Goal: Information Seeking & Learning: Learn about a topic

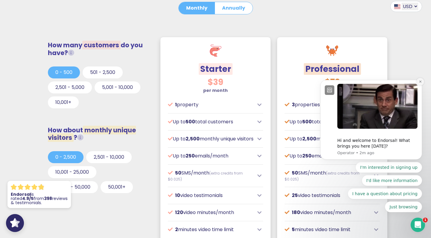
click at [422, 83] on icon "Dismiss notification" at bounding box center [420, 81] width 3 height 3
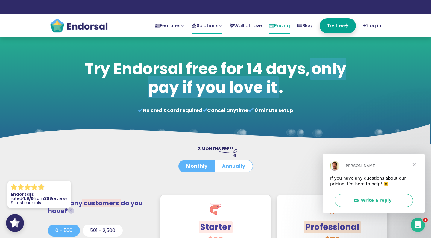
click at [197, 26] on link "Solutions" at bounding box center [207, 26] width 31 height 16
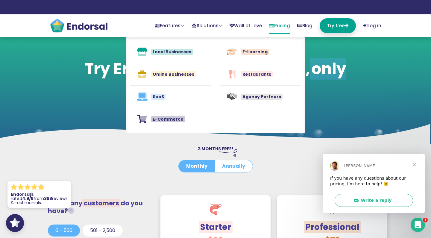
click at [97, 102] on div at bounding box center [216, 102] width 268 height 7
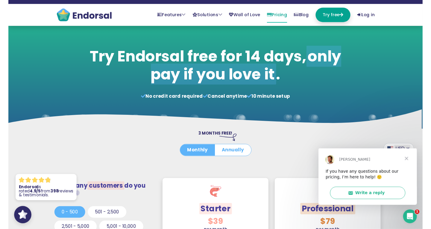
scroll to position [11, 0]
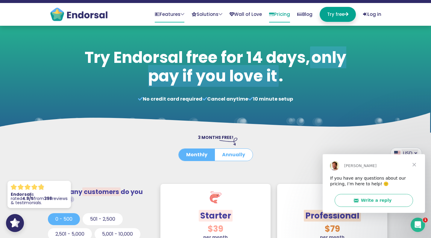
click at [165, 13] on link "Features" at bounding box center [170, 15] width 30 height 16
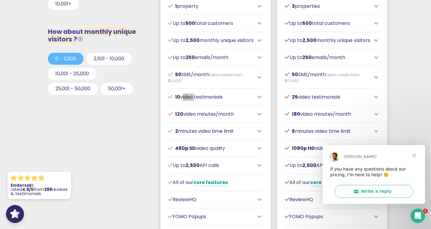
scroll to position [263, 0]
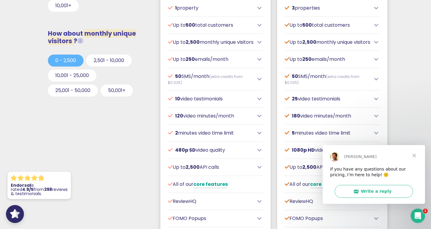
click at [259, 101] on icon at bounding box center [259, 98] width 4 height 5
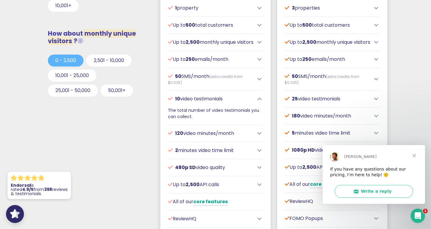
drag, startPoint x: 356, startPoint y: 19, endPoint x: 144, endPoint y: 163, distance: 256.0
click at [144, 163] on div "How many customers do you have? Total customers from whom you request testimoni…" at bounding box center [98, 158] width 117 height 442
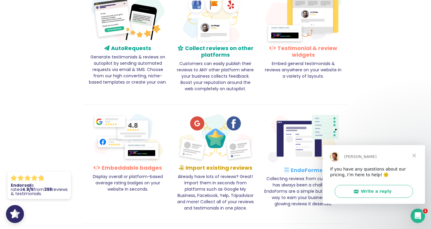
scroll to position [867, 0]
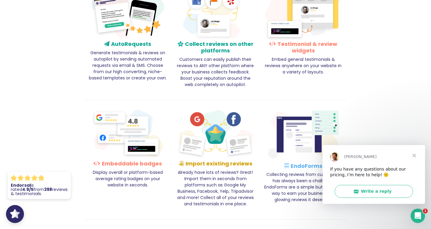
click at [416, 155] on span "Close" at bounding box center [415, 156] width 22 height 22
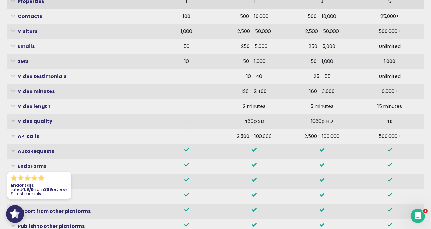
scroll to position [2185, 0]
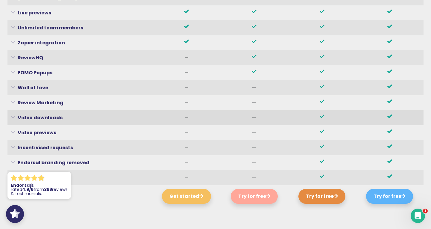
click at [13, 116] on icon at bounding box center [13, 116] width 4 height 1
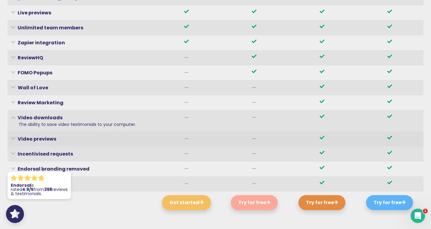
click at [15, 138] on icon at bounding box center [13, 138] width 4 height 1
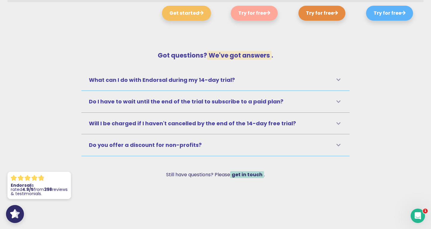
scroll to position [2389, 0]
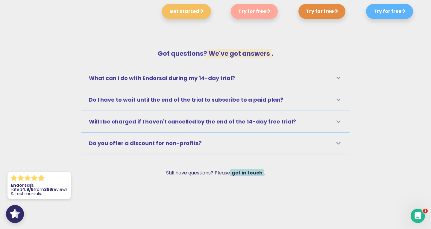
click at [338, 75] on icon at bounding box center [338, 77] width 4 height 5
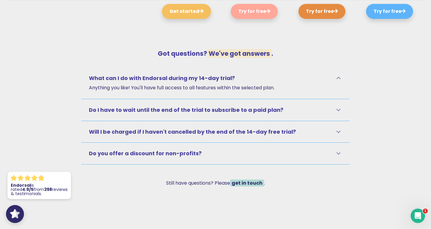
click at [338, 75] on icon at bounding box center [338, 77] width 4 height 5
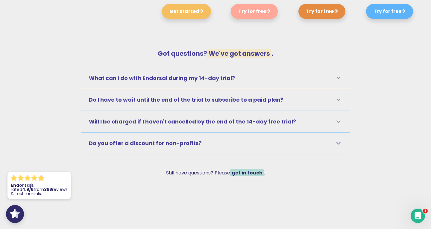
click at [338, 98] on icon at bounding box center [338, 99] width 4 height 5
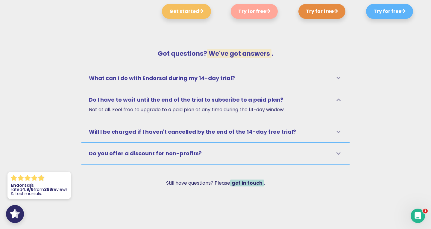
click at [339, 98] on icon at bounding box center [338, 99] width 4 height 5
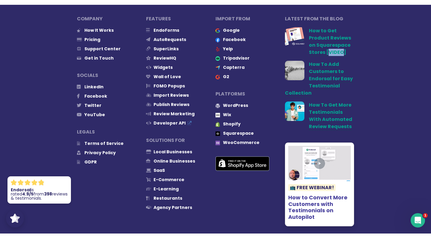
scroll to position [2782, 0]
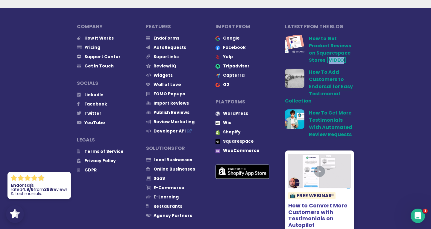
click at [102, 54] on span "Support Center" at bounding box center [102, 57] width 36 height 7
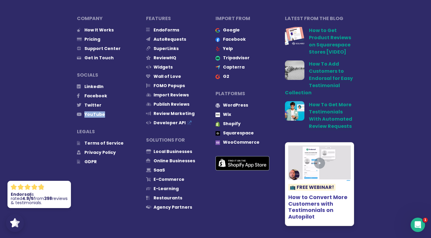
scroll to position [2771, 0]
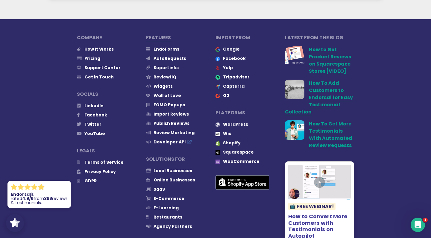
click at [19, 130] on div "Company How It Works Pricing Support Center Get in Touch Socials LinkedIn Faceb…" at bounding box center [215, 159] width 416 height 265
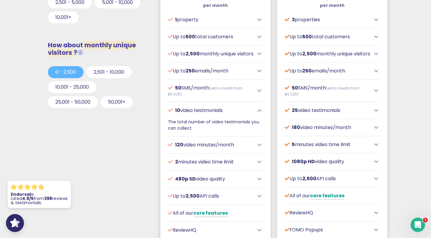
scroll to position [175, 0]
